Goal: Find contact information: Find contact information

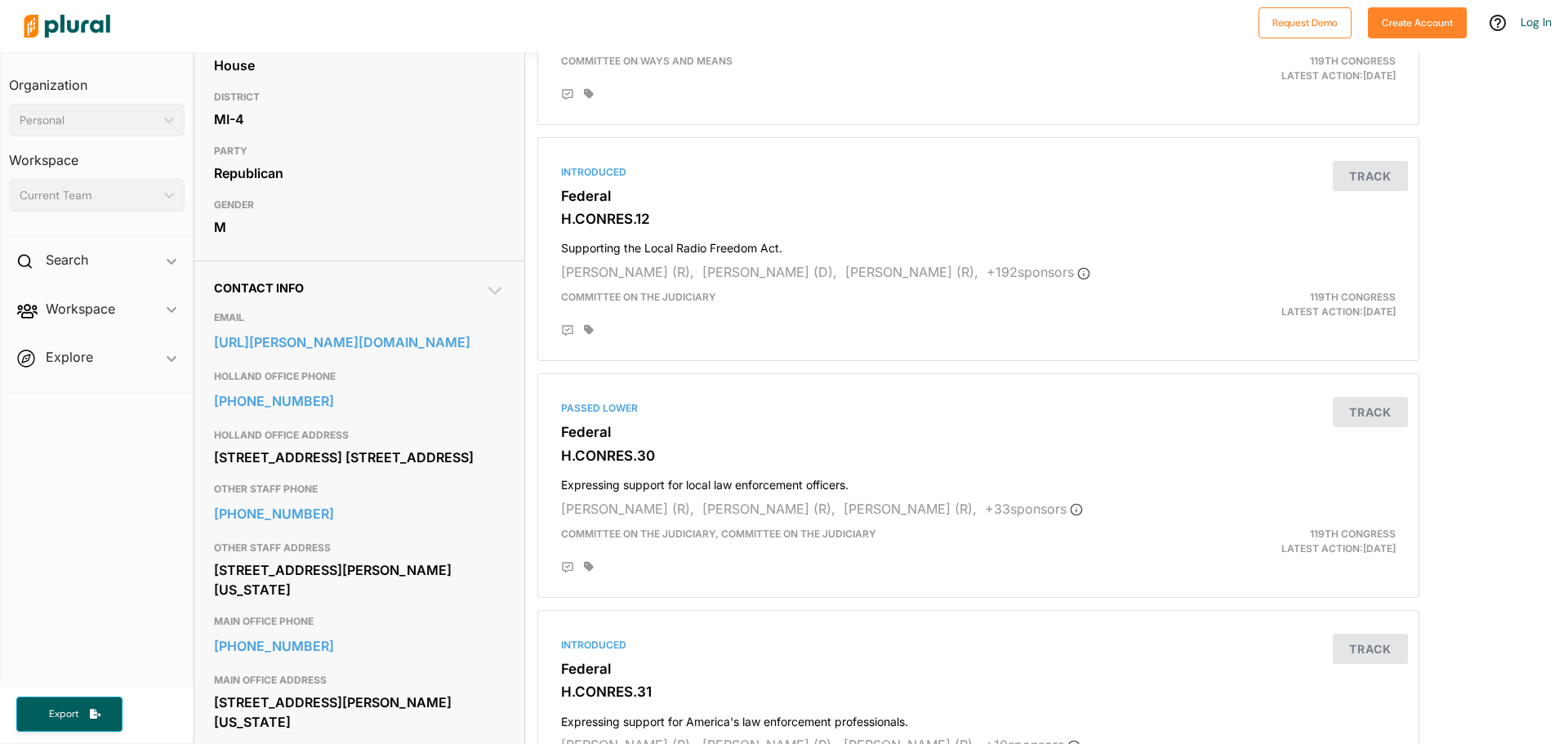
scroll to position [327, 0]
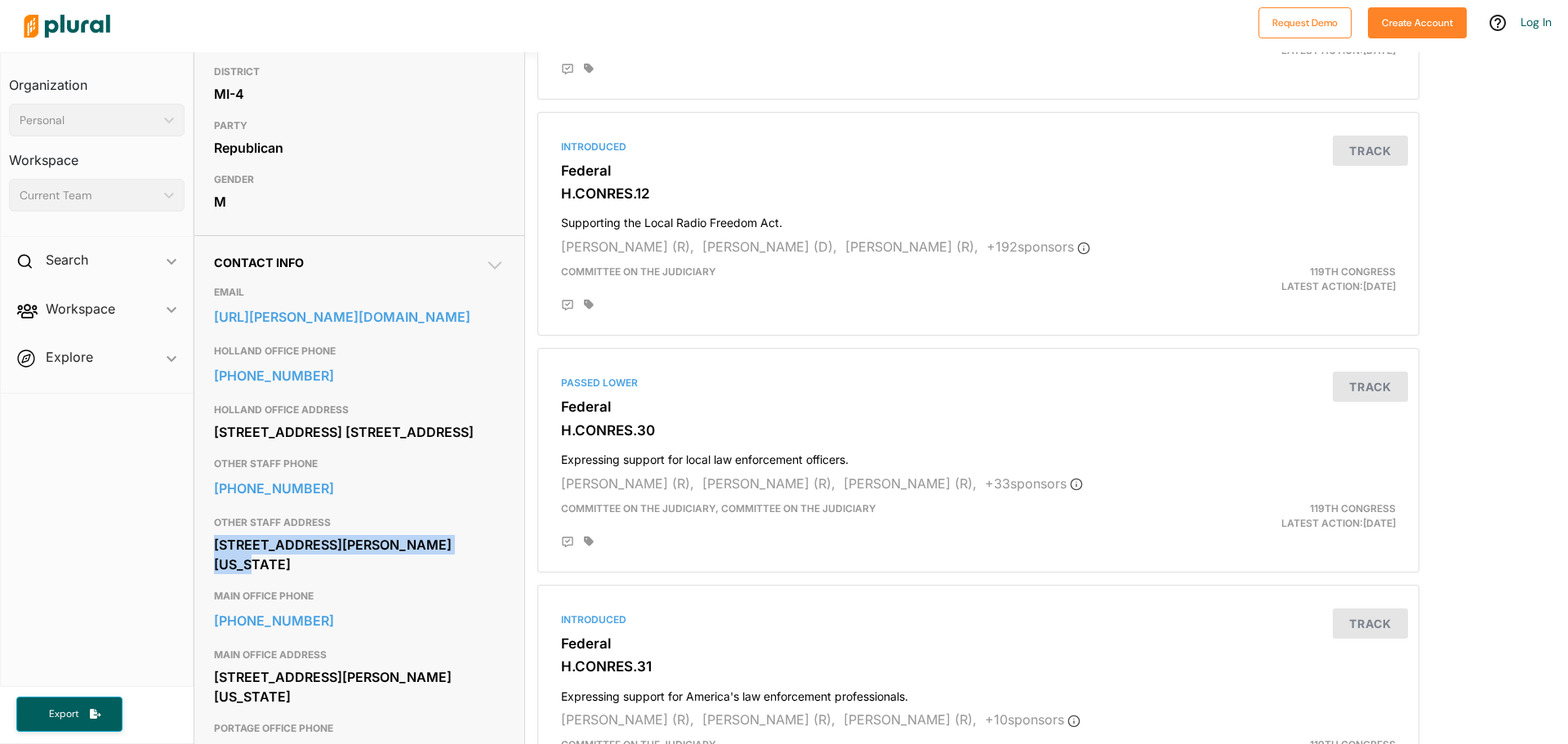
drag, startPoint x: 216, startPoint y: 563, endPoint x: 443, endPoint y: 556, distance: 227.1
click at [443, 556] on div "[STREET_ADDRESS][PERSON_NAME][US_STATE]" at bounding box center [359, 554] width 291 height 44
drag, startPoint x: 215, startPoint y: 432, endPoint x: 382, endPoint y: 435, distance: 167.0
click at [382, 435] on div "[STREET_ADDRESS] [STREET_ADDRESS]" at bounding box center [359, 432] width 291 height 24
copy div "[STREET_ADDRESS] Suite 160"
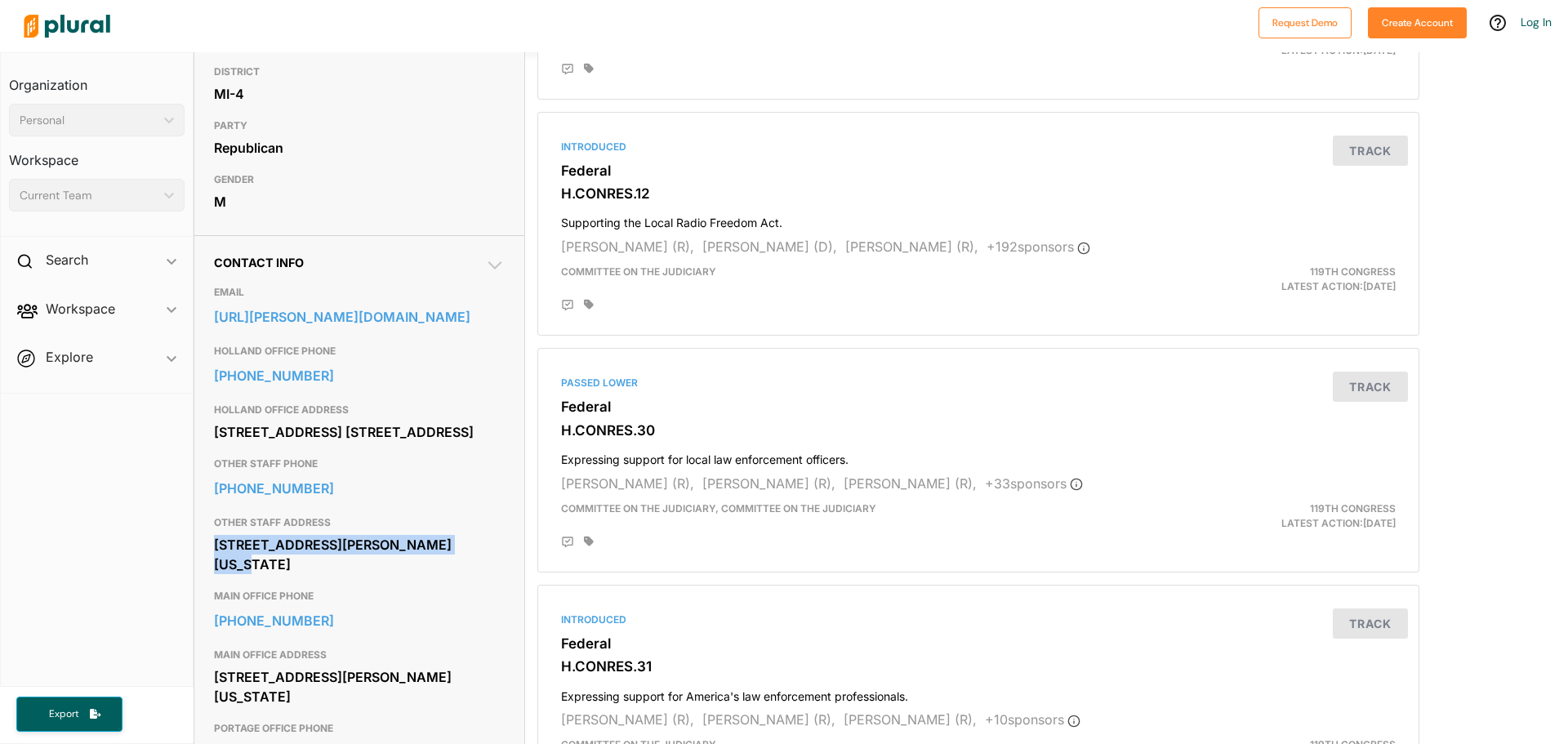
drag, startPoint x: 215, startPoint y: 565, endPoint x: 448, endPoint y: 570, distance: 233.1
click at [448, 570] on div "[STREET_ADDRESS][PERSON_NAME][US_STATE]" at bounding box center [359, 554] width 291 height 44
click at [381, 576] on div "[STREET_ADDRESS][PERSON_NAME][US_STATE]" at bounding box center [359, 554] width 291 height 44
drag, startPoint x: 214, startPoint y: 560, endPoint x: 453, endPoint y: 579, distance: 239.8
click at [453, 576] on div "[STREET_ADDRESS][PERSON_NAME][US_STATE]" at bounding box center [359, 554] width 291 height 44
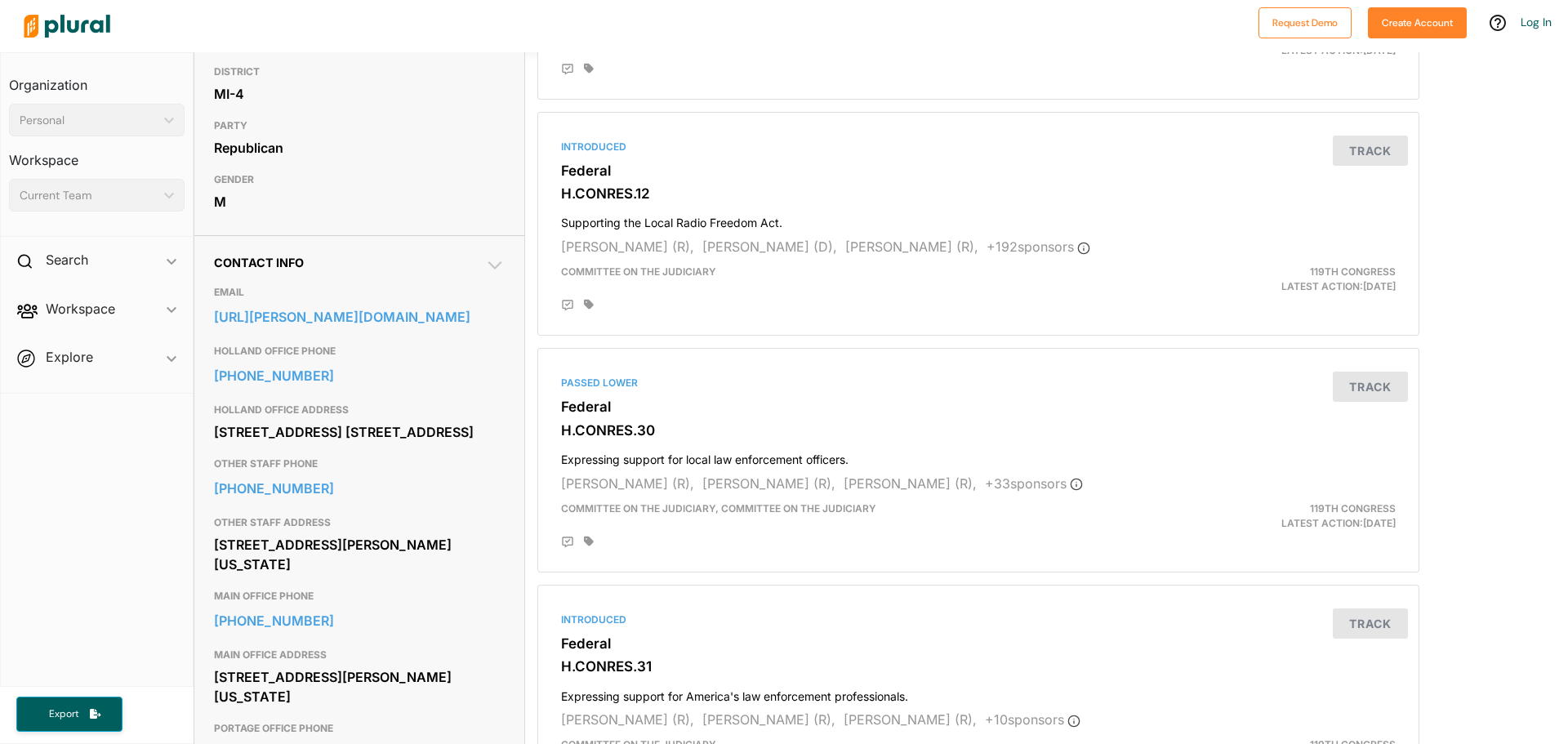
copy div "[STREET_ADDRESS][PERSON_NAME][US_STATE]"
